Goal: Information Seeking & Learning: Understand process/instructions

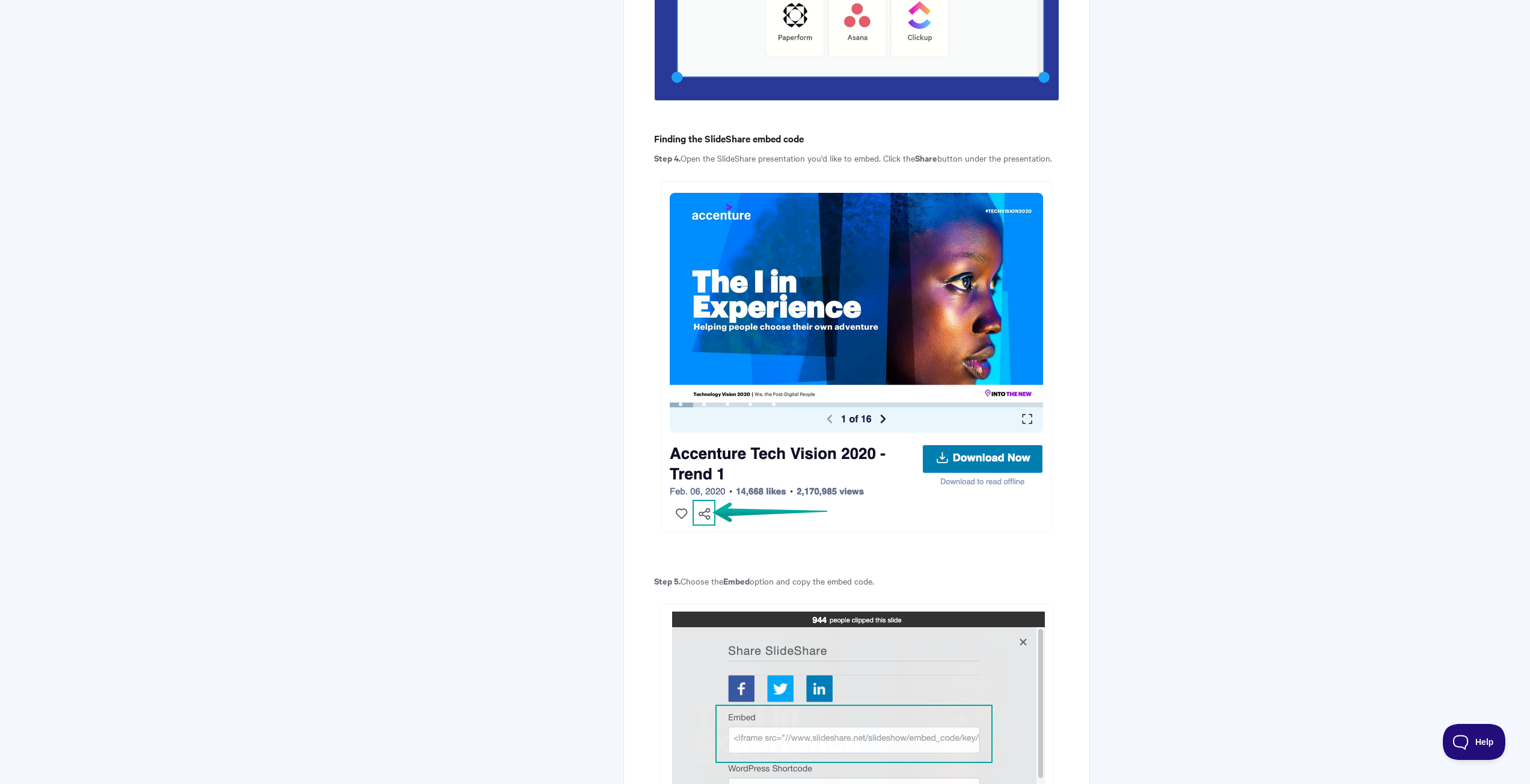
scroll to position [1603, 0]
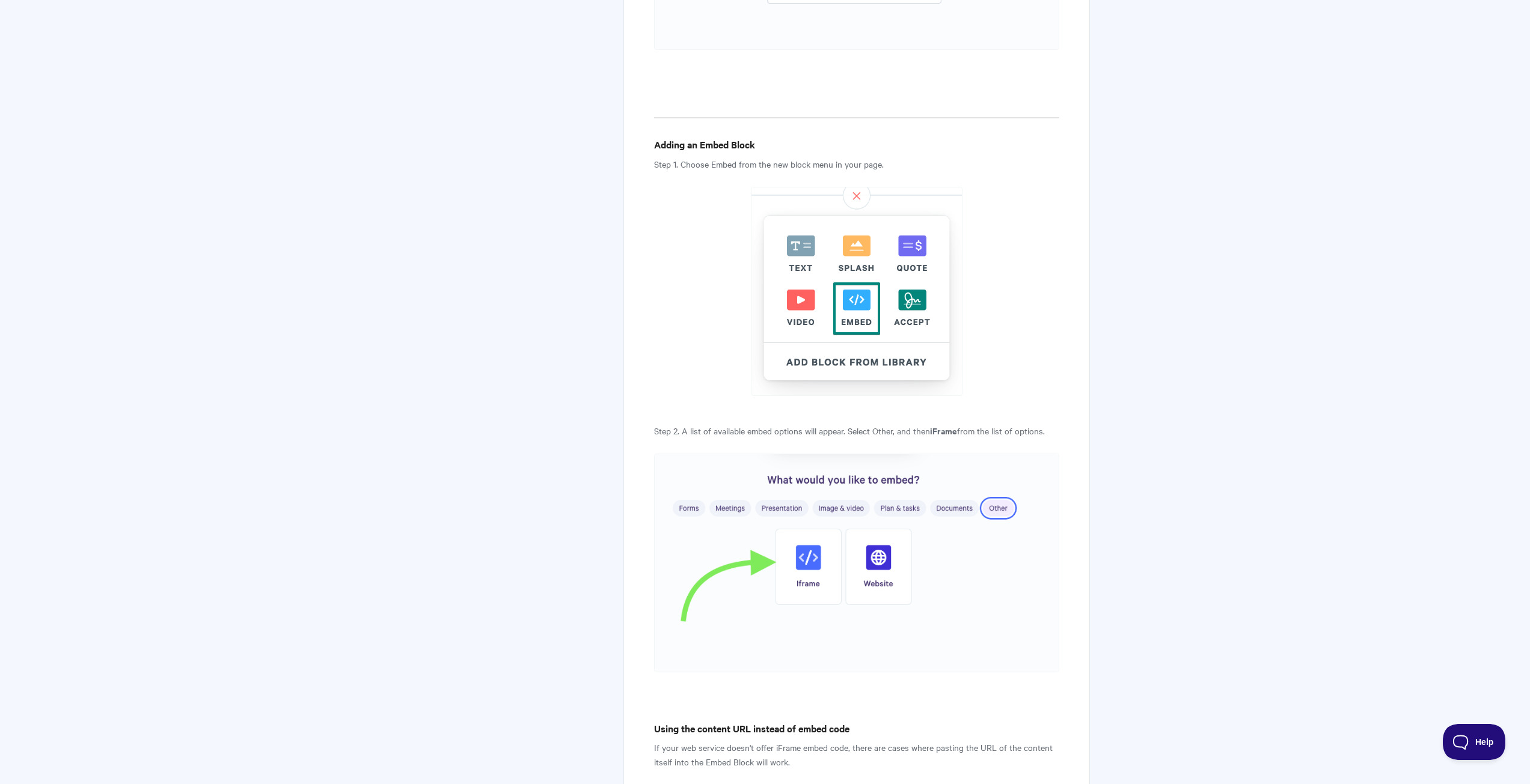
scroll to position [2244, 0]
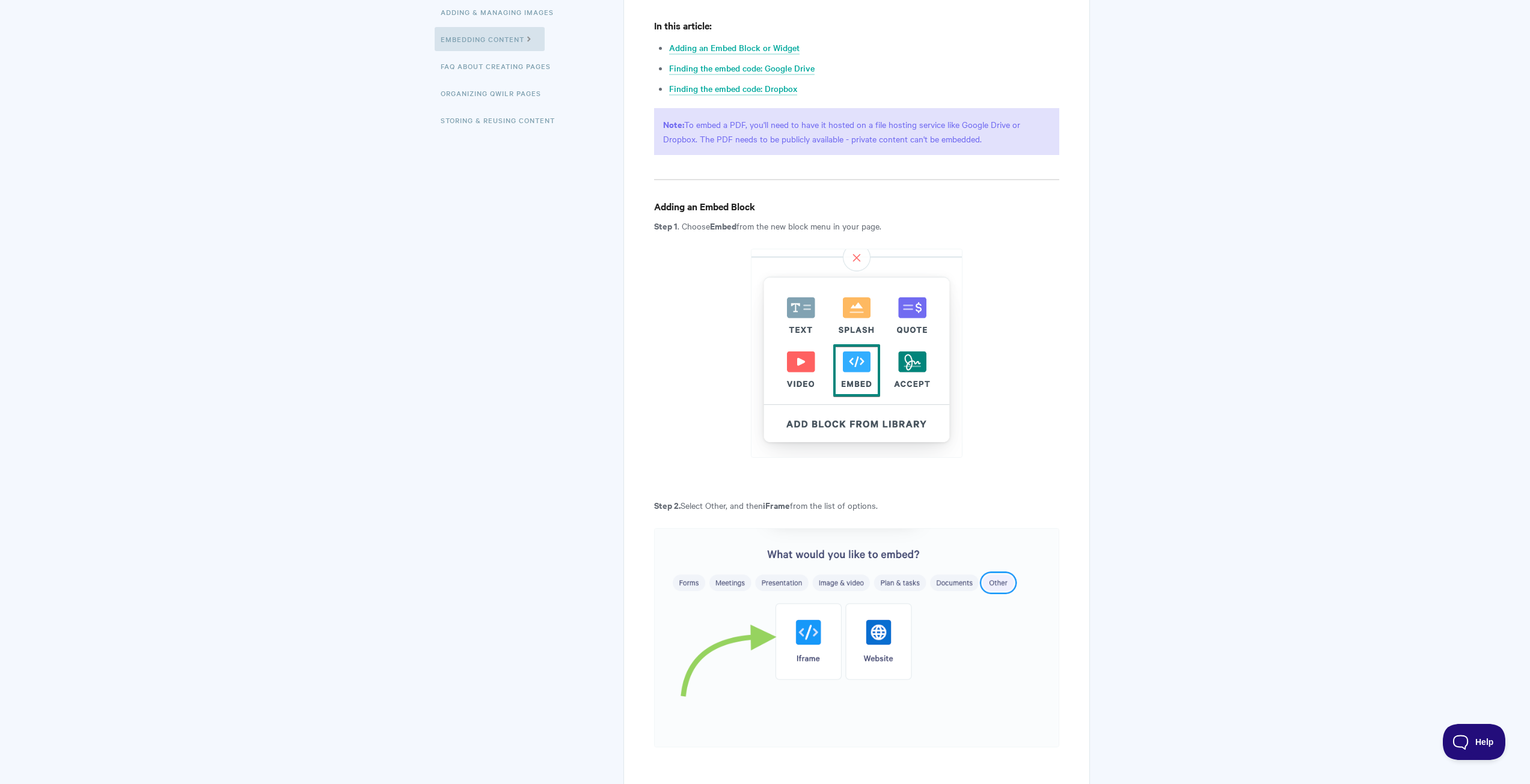
scroll to position [321, 0]
